Goal: Task Accomplishment & Management: Manage account settings

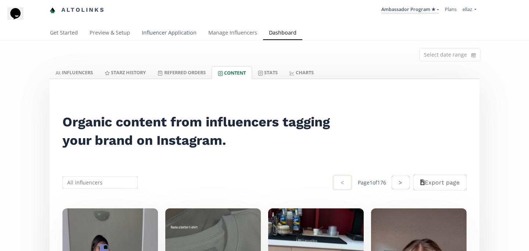
click at [158, 35] on link "Influencer Application" at bounding box center [169, 33] width 67 height 15
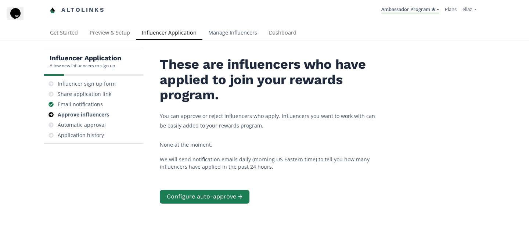
click at [226, 39] on link "Manage Influencers" at bounding box center [232, 33] width 61 height 15
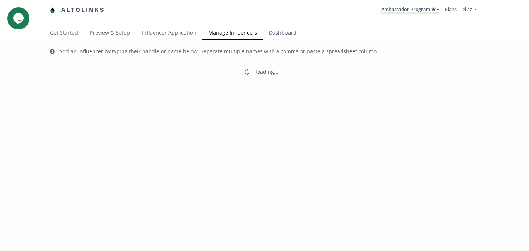
click at [283, 33] on link "Dashboard" at bounding box center [282, 33] width 39 height 15
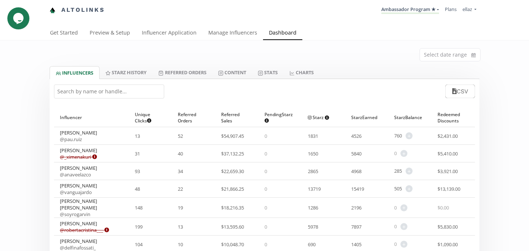
click at [103, 97] on input "text" at bounding box center [109, 92] width 110 height 14
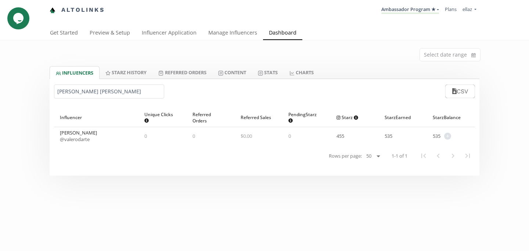
type input "valeria rod"
click at [448, 135] on span "+" at bounding box center [447, 136] width 7 height 7
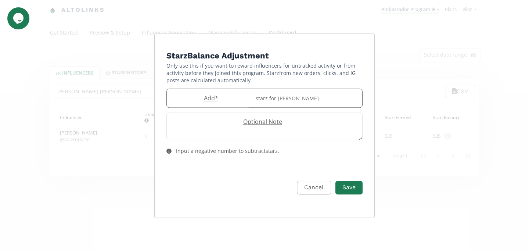
click at [213, 100] on label "Add *" at bounding box center [209, 98] width 85 height 8
type input "150"
